Goal: Task Accomplishment & Management: Manage account settings

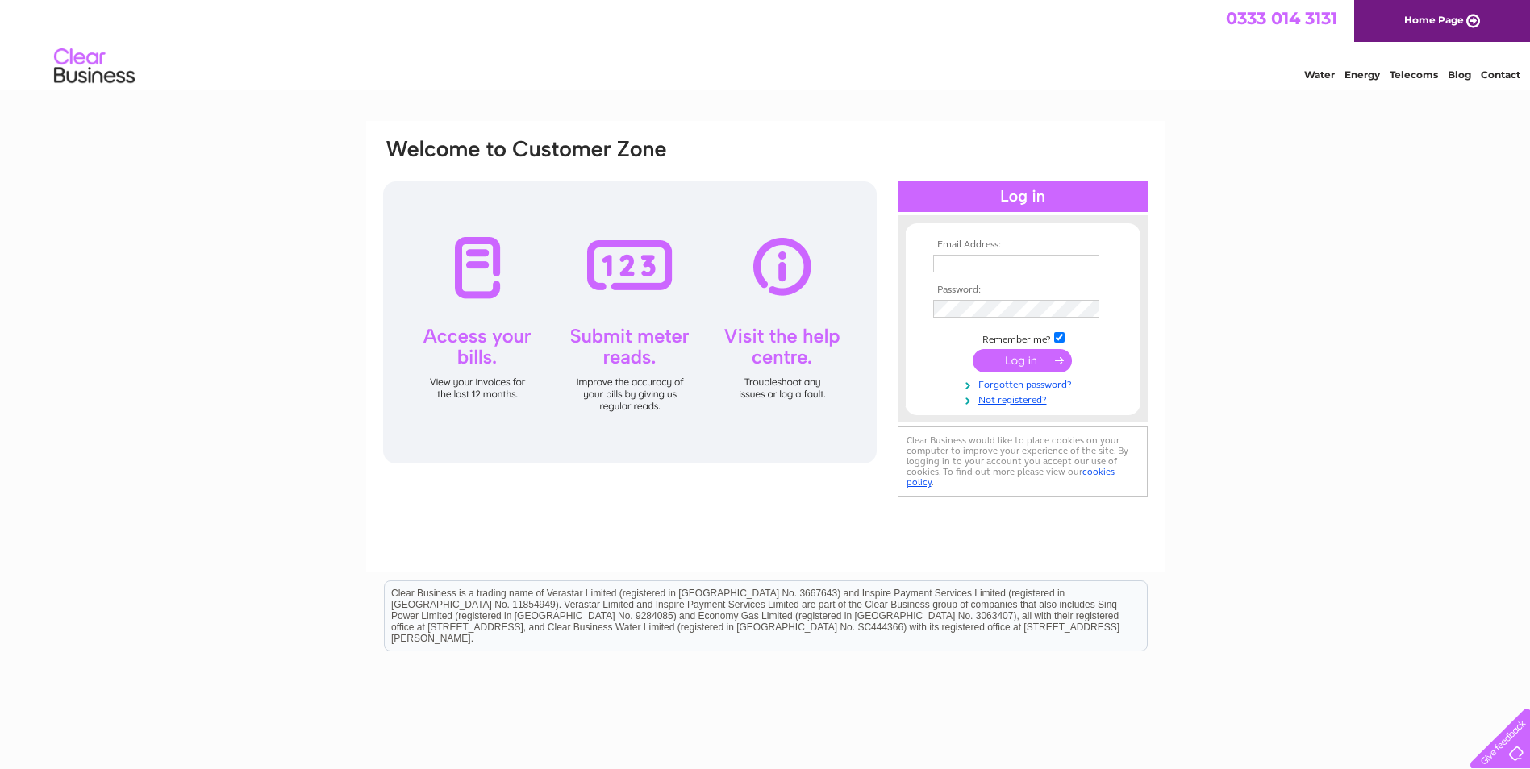
type input "[EMAIL_ADDRESS][DOMAIN_NAME]"
click at [1023, 361] on input "submit" at bounding box center [1022, 360] width 99 height 23
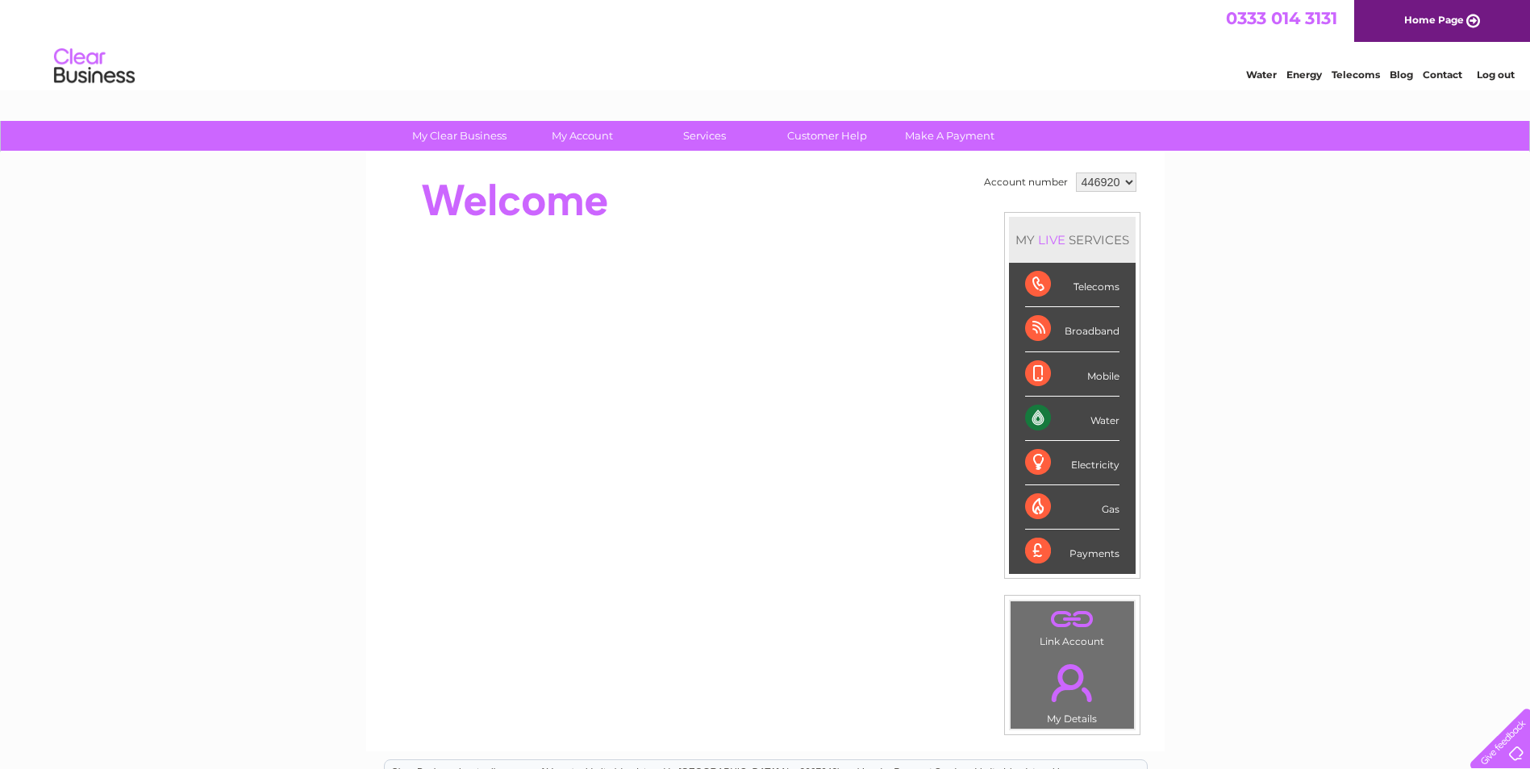
click at [1045, 415] on div "Water" at bounding box center [1072, 419] width 94 height 44
click at [1031, 413] on div "Water" at bounding box center [1072, 419] width 94 height 44
click at [1104, 419] on div "Water" at bounding box center [1072, 419] width 94 height 44
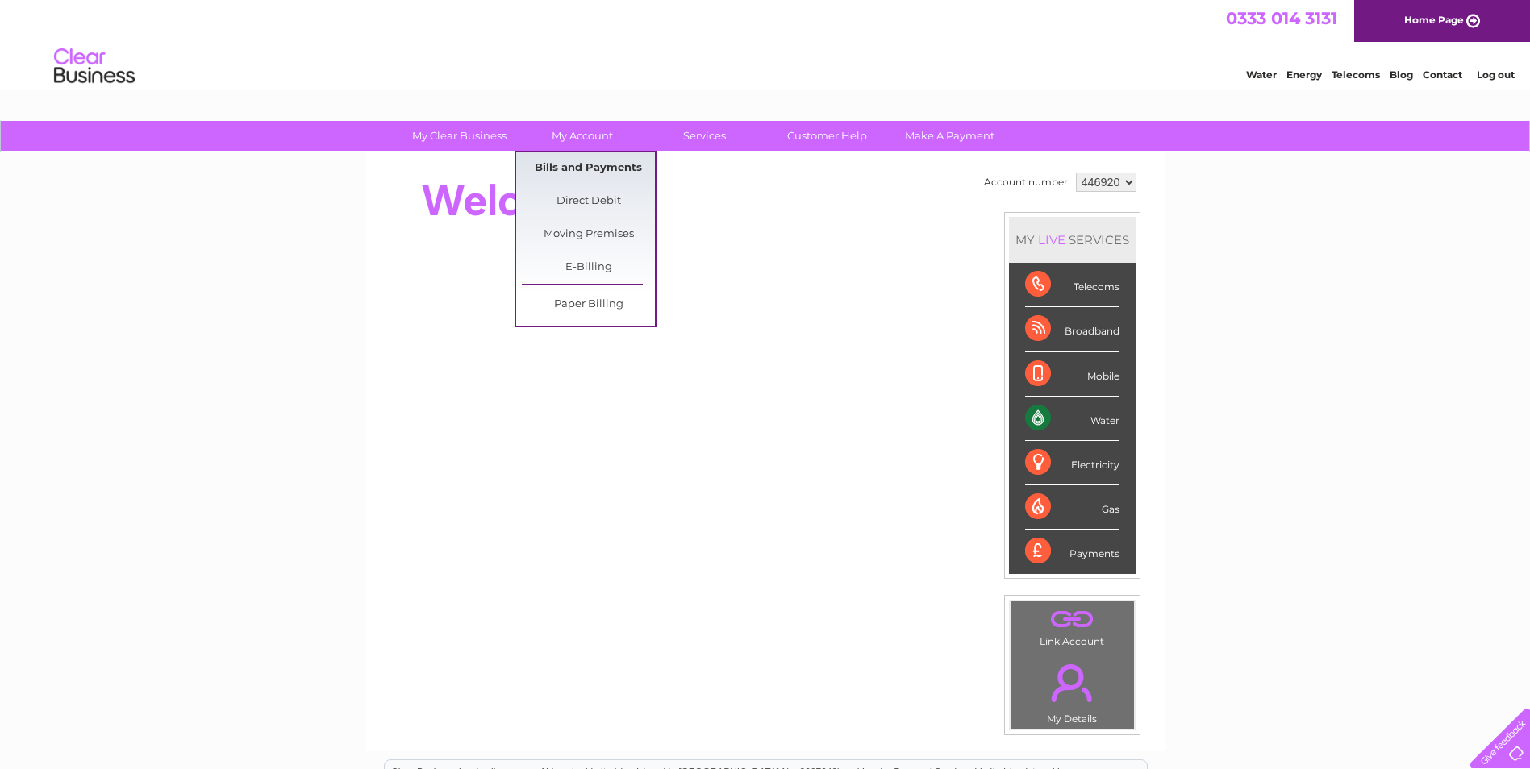
click at [594, 163] on link "Bills and Payments" at bounding box center [588, 168] width 133 height 32
click at [593, 170] on link "Bills and Payments" at bounding box center [588, 168] width 133 height 32
click at [595, 170] on link "Bills and Payments" at bounding box center [588, 168] width 133 height 32
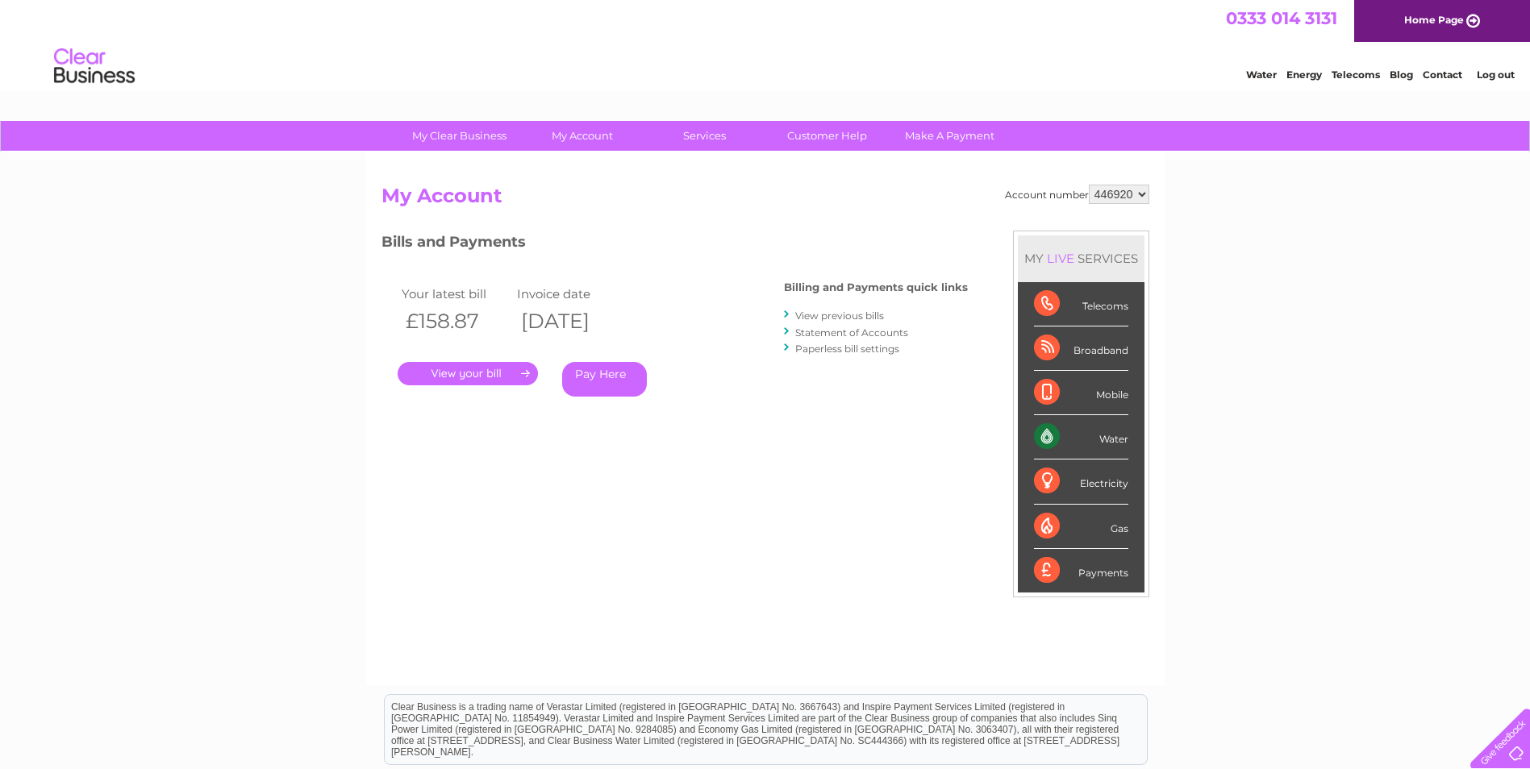
click at [473, 379] on link "." at bounding box center [468, 373] width 140 height 23
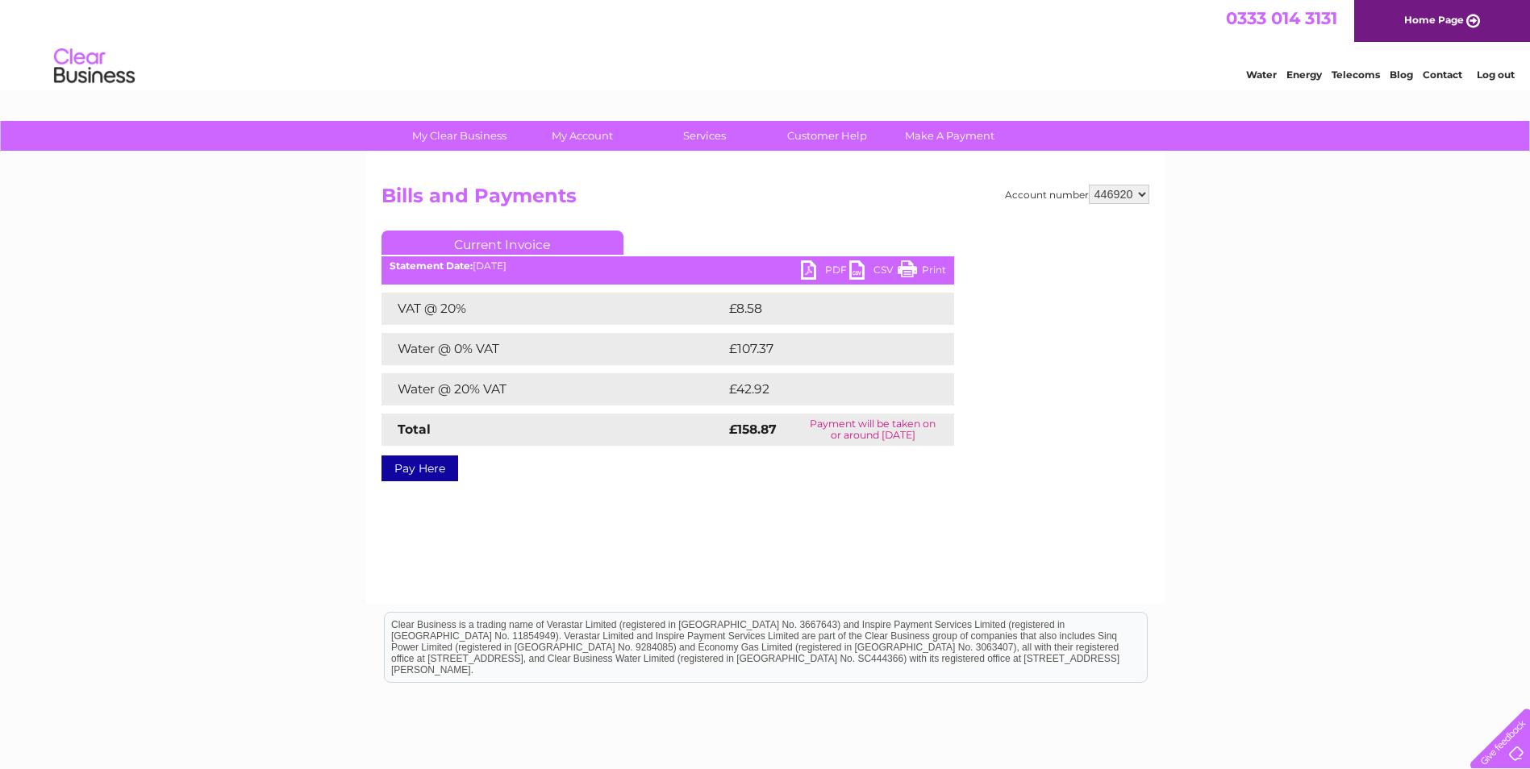
click at [810, 273] on link "PDF" at bounding box center [825, 271] width 48 height 23
